Goal: Information Seeking & Learning: Learn about a topic

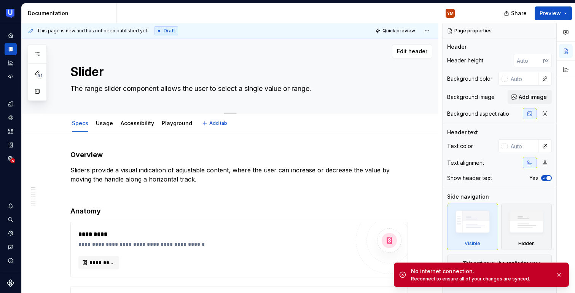
type textarea "*"
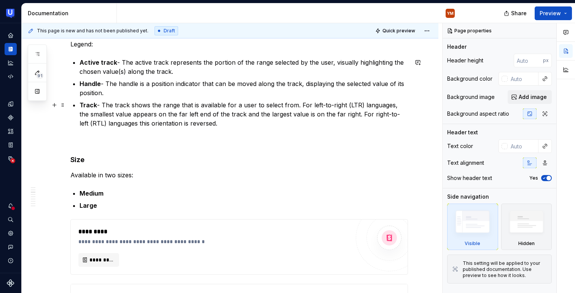
scroll to position [356, 0]
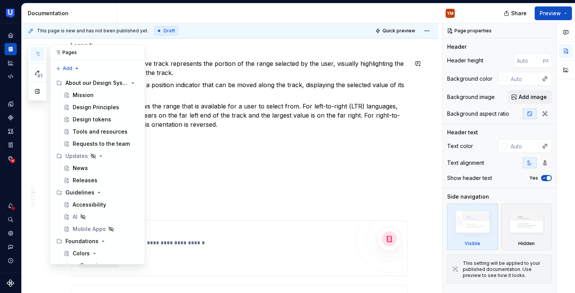
click at [38, 54] on icon "button" at bounding box center [37, 54] width 6 height 6
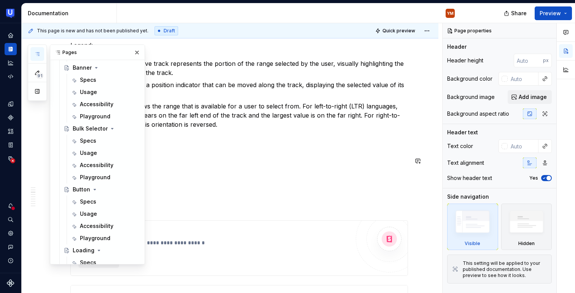
scroll to position [777, 0]
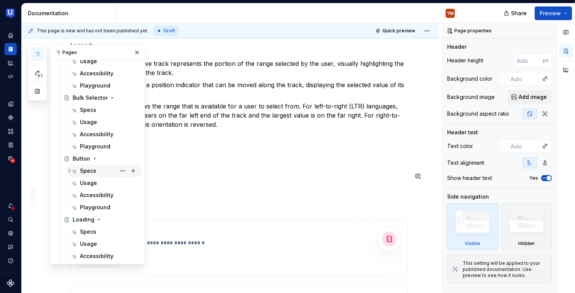
click at [100, 175] on div "Specs" at bounding box center [109, 171] width 59 height 11
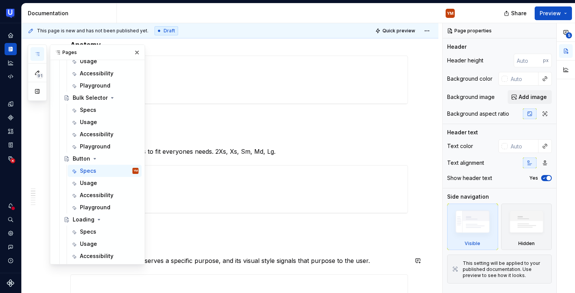
scroll to position [220, 0]
click at [343, 148] on p "Buttons come in five sizes to fit everyones needs. 2Xs, Xs, Sm, Md, Lg." at bounding box center [239, 150] width 338 height 9
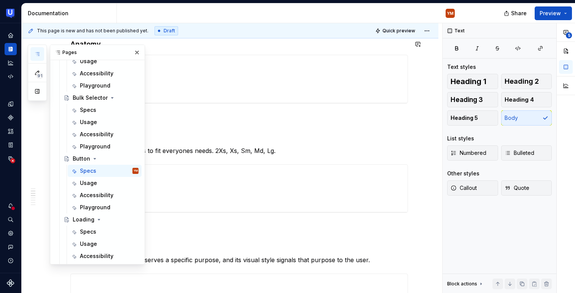
click at [233, 18] on div "YM" at bounding box center [289, 13] width 344 height 20
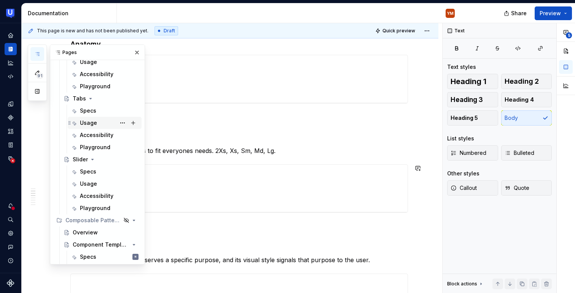
scroll to position [1204, 0]
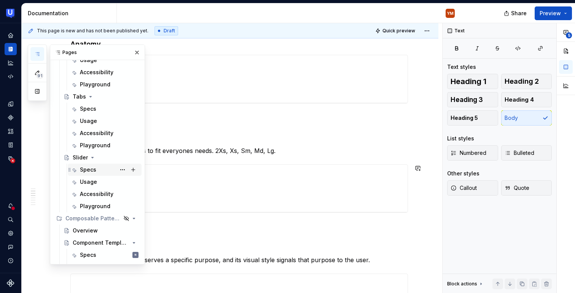
click at [102, 170] on div "Specs" at bounding box center [109, 169] width 59 height 11
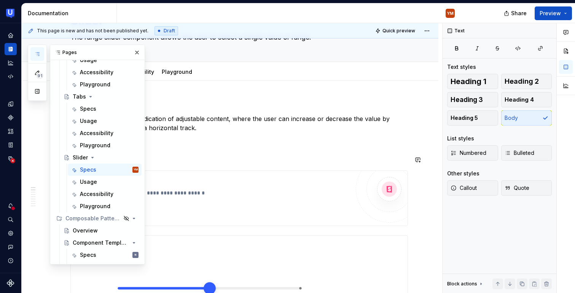
scroll to position [70, 0]
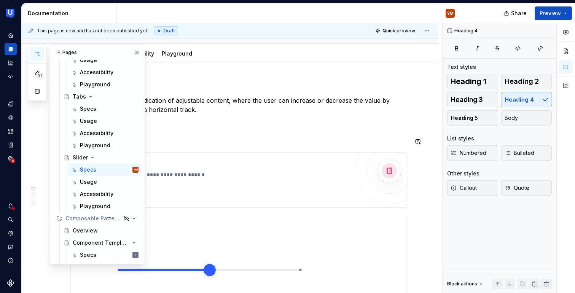
click at [142, 53] on button "button" at bounding box center [137, 52] width 11 height 11
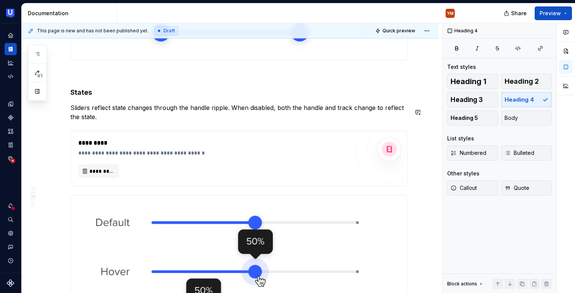
scroll to position [1076, 0]
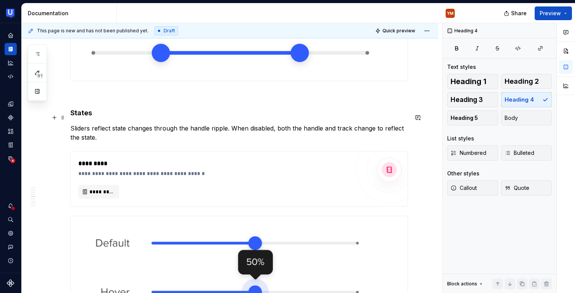
click at [83, 115] on h4 "States" at bounding box center [239, 112] width 338 height 9
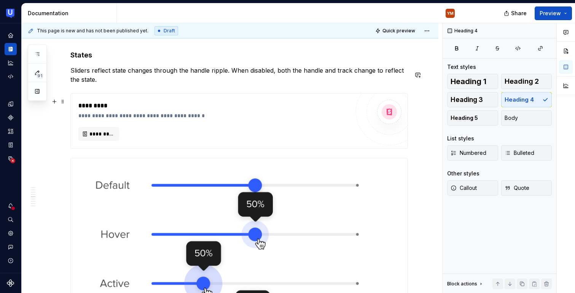
scroll to position [1136, 0]
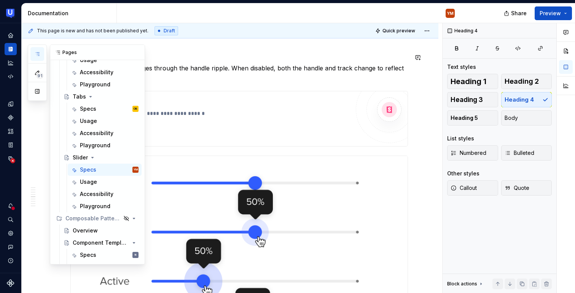
click at [36, 54] on icon "button" at bounding box center [37, 54] width 6 height 6
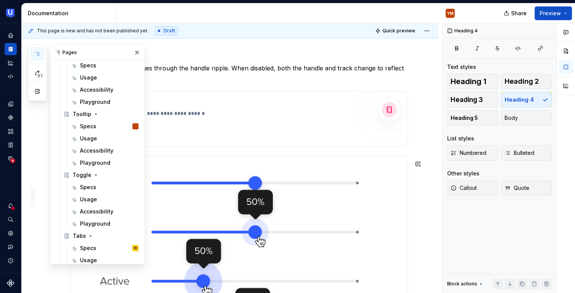
scroll to position [1063, 0]
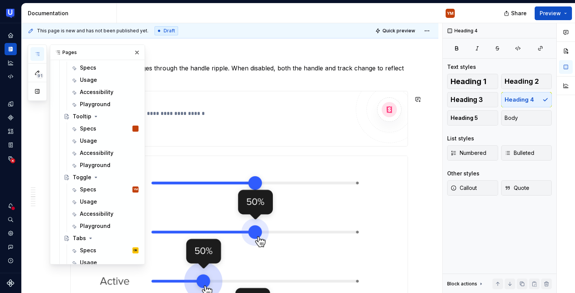
click at [223, 146] on div "**********" at bounding box center [239, 118] width 337 height 55
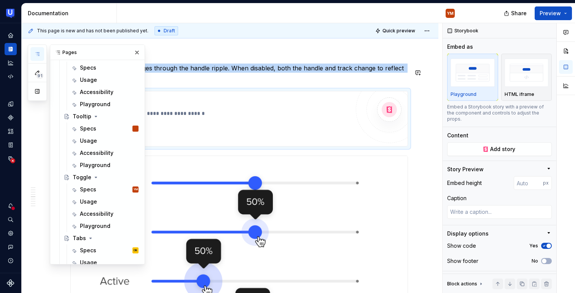
click at [138, 54] on button "button" at bounding box center [137, 52] width 11 height 11
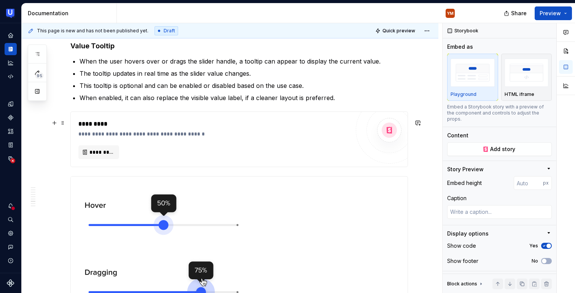
scroll to position [2172, 0]
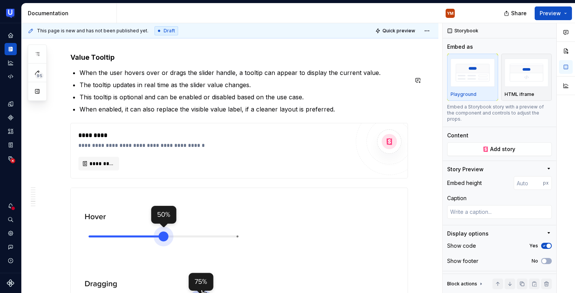
click at [97, 62] on h4 "Value Tooltip" at bounding box center [239, 57] width 338 height 9
click at [101, 62] on h4 "Value Tooltip" at bounding box center [239, 57] width 338 height 9
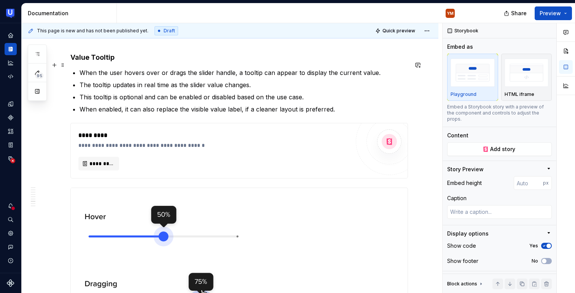
click at [101, 62] on h4 "Value Tooltip" at bounding box center [239, 57] width 338 height 9
drag, startPoint x: 122, startPoint y: 65, endPoint x: 80, endPoint y: 65, distance: 42.2
click at [80, 62] on h4 "Value Tooltip" at bounding box center [239, 57] width 338 height 9
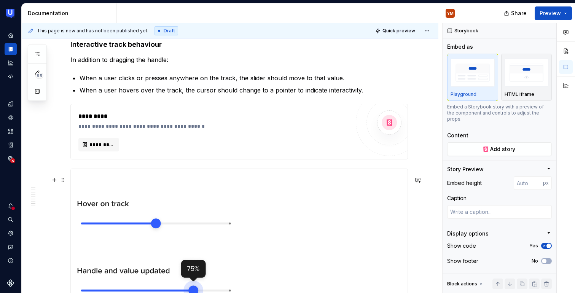
scroll to position [2481, 0]
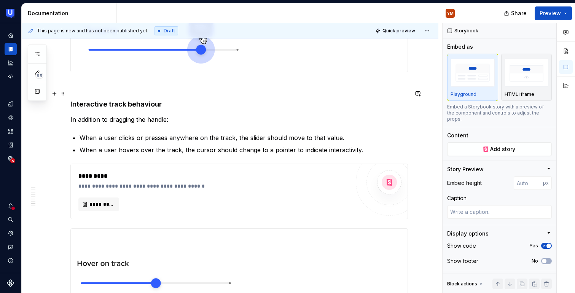
drag, startPoint x: 158, startPoint y: 57, endPoint x: 94, endPoint y: 55, distance: 64.0
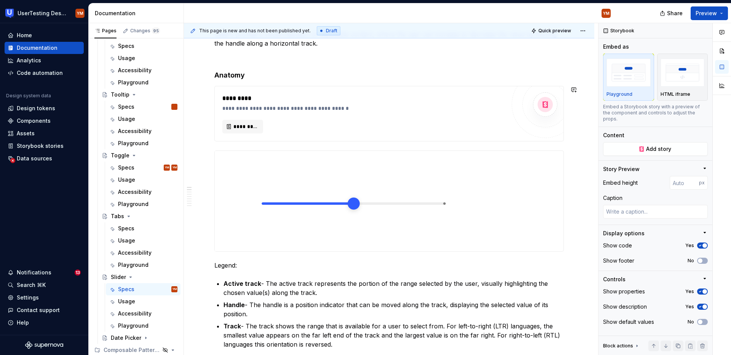
scroll to position [0, 0]
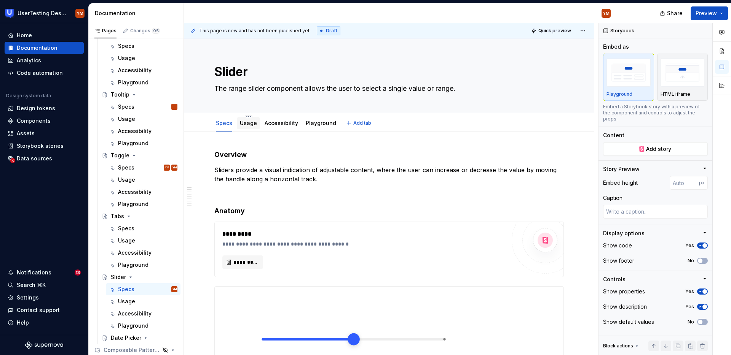
click at [247, 123] on link "Usage" at bounding box center [248, 123] width 17 height 6
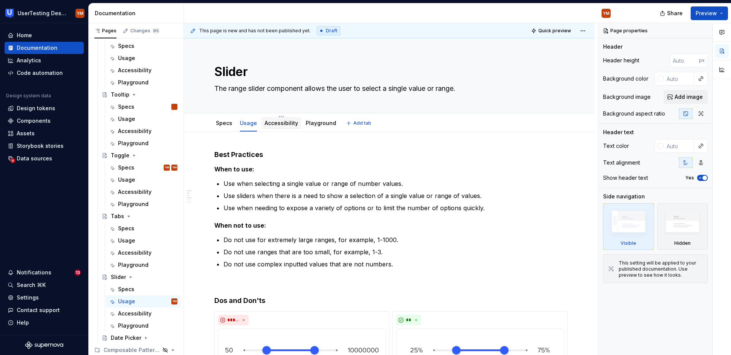
click at [284, 116] on div "Accessibility" at bounding box center [281, 123] width 40 height 14
click at [290, 122] on link "Accessibility" at bounding box center [281, 123] width 33 height 6
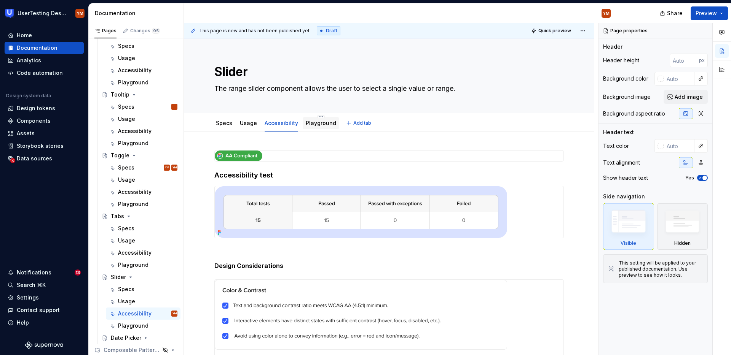
click at [309, 122] on link "Playground" at bounding box center [321, 123] width 30 height 6
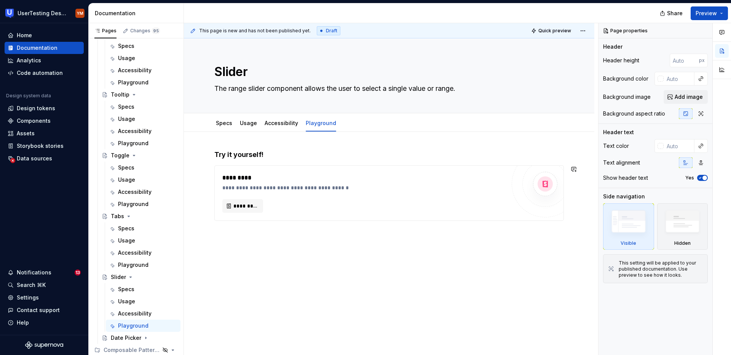
type textarea "*"
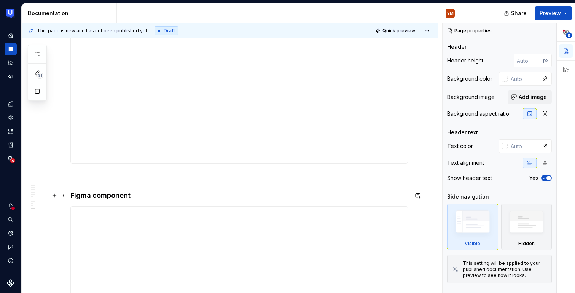
scroll to position [1117, 0]
type textarea "*"
